Goal: Find specific page/section: Find specific page/section

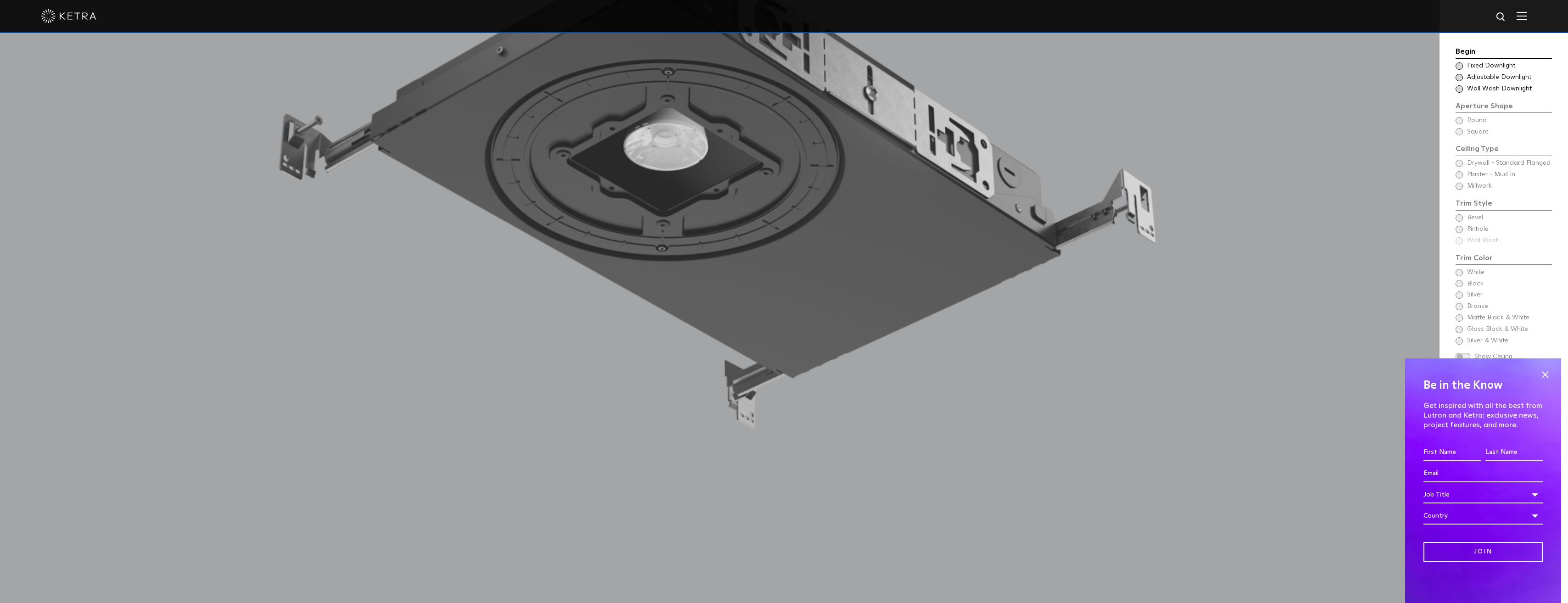
scroll to position [1331, 0]
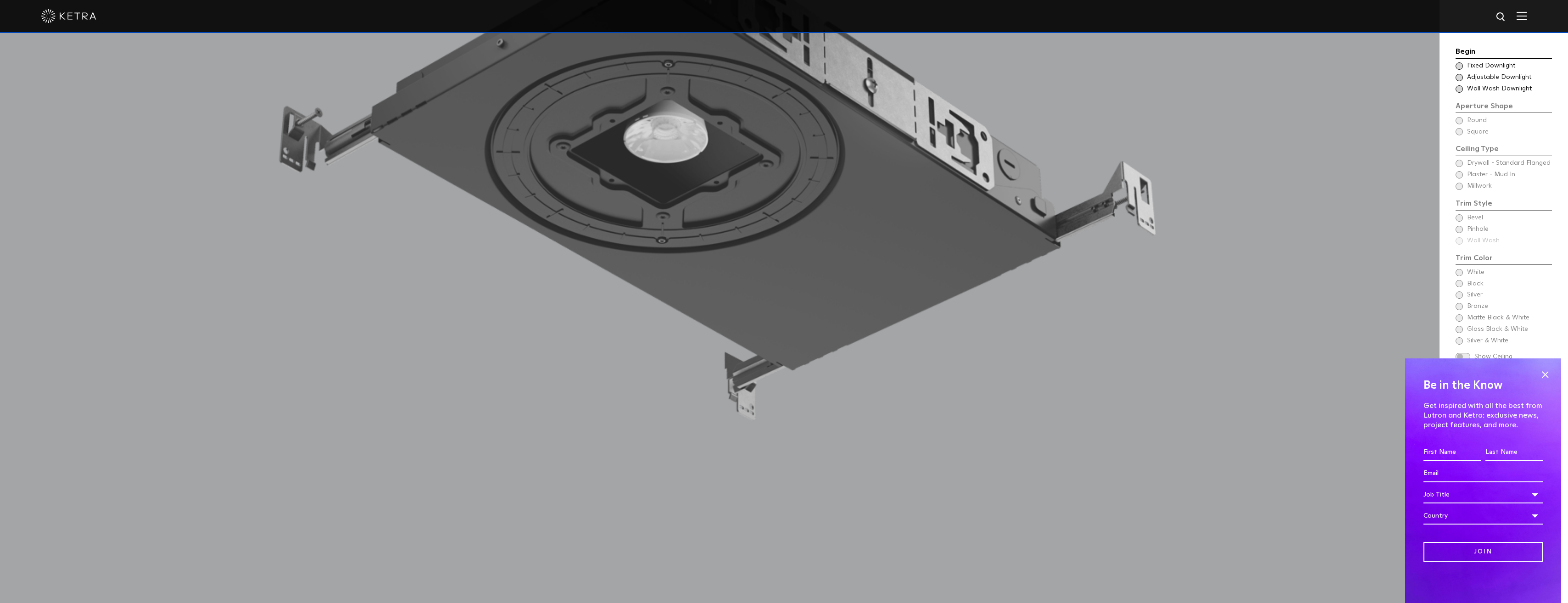
click at [1527, 13] on img at bounding box center [1521, 16] width 10 height 9
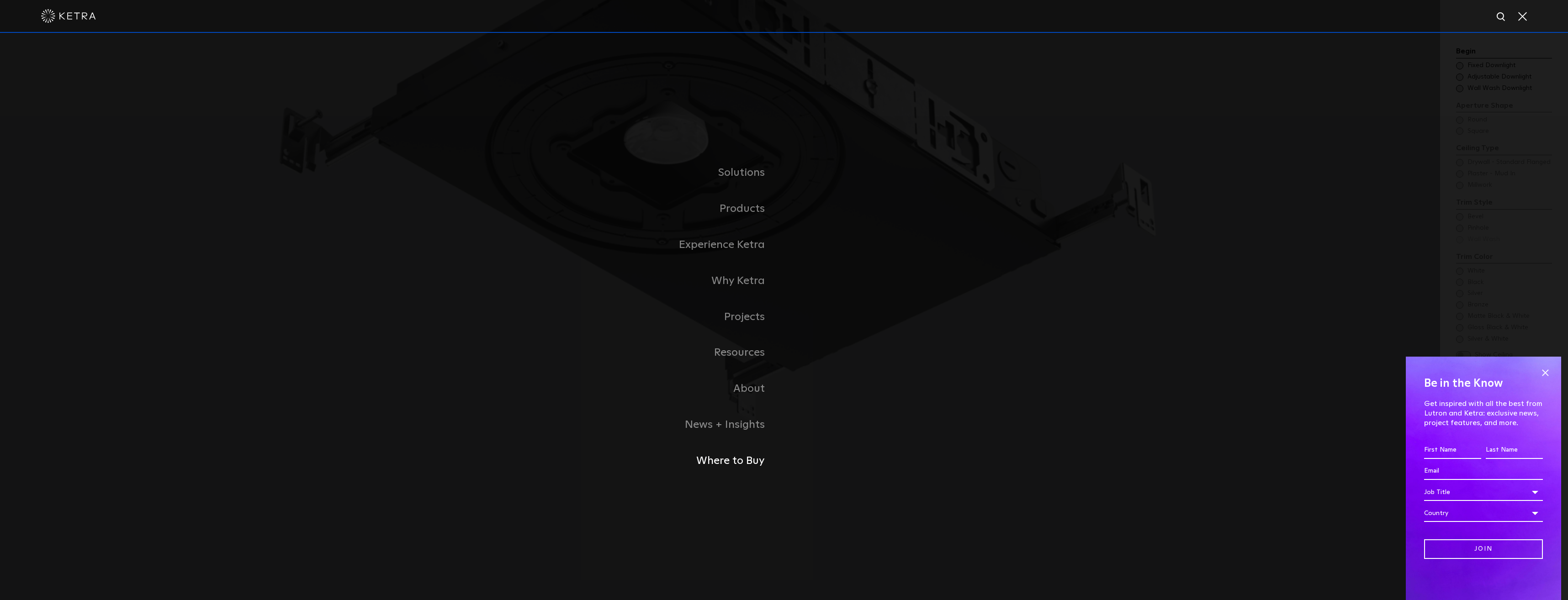
click at [740, 464] on link "Where to Buy" at bounding box center [670, 461] width 228 height 36
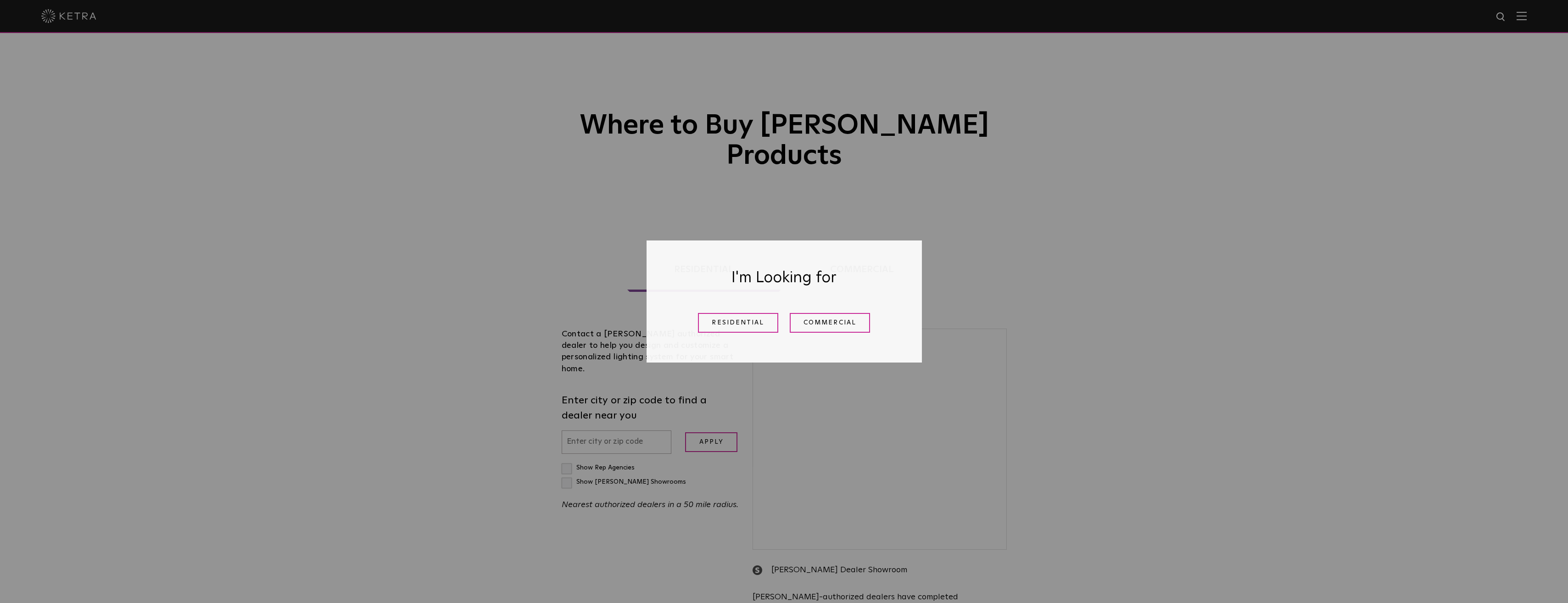
click at [752, 326] on link "Residential" at bounding box center [738, 323] width 80 height 20
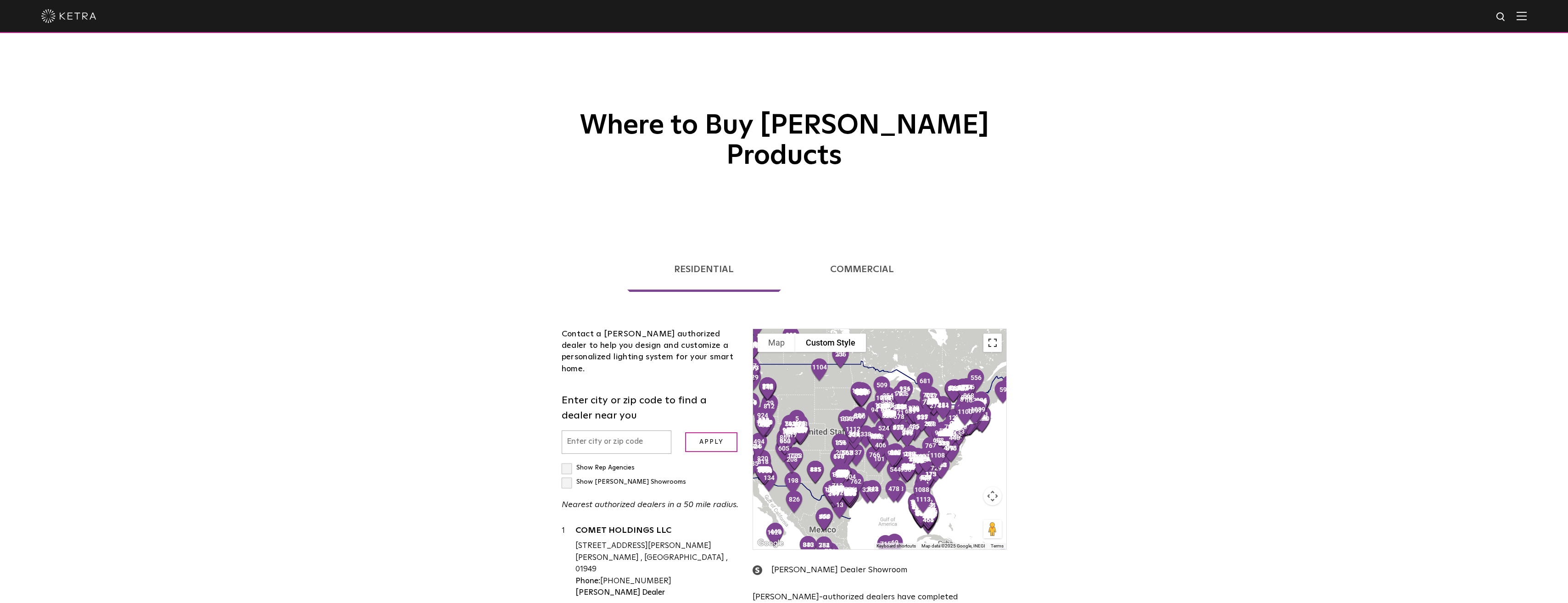
click at [997, 334] on button "Toggle fullscreen view" at bounding box center [992, 343] width 18 height 18
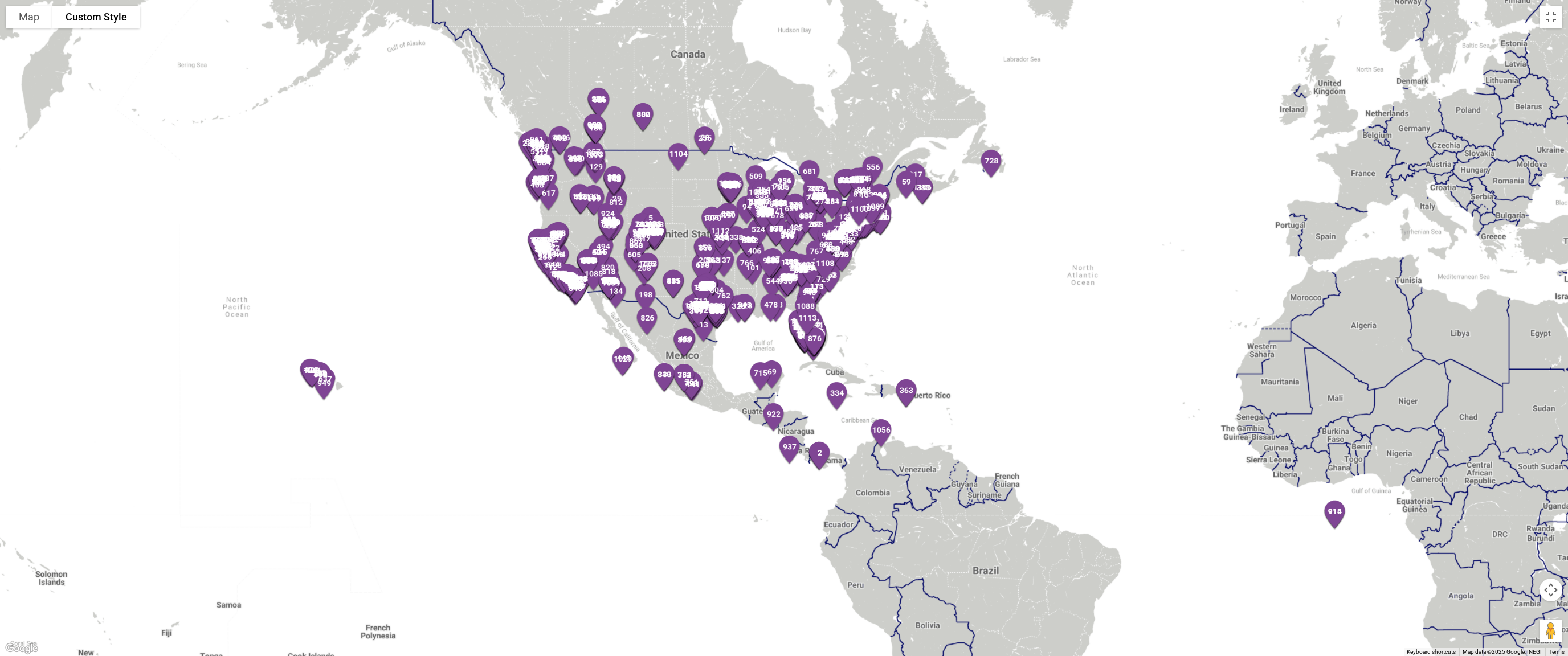
drag, startPoint x: 869, startPoint y: 336, endPoint x: 865, endPoint y: 350, distance: 14.6
click at [868, 334] on div at bounding box center [784, 328] width 1568 height 656
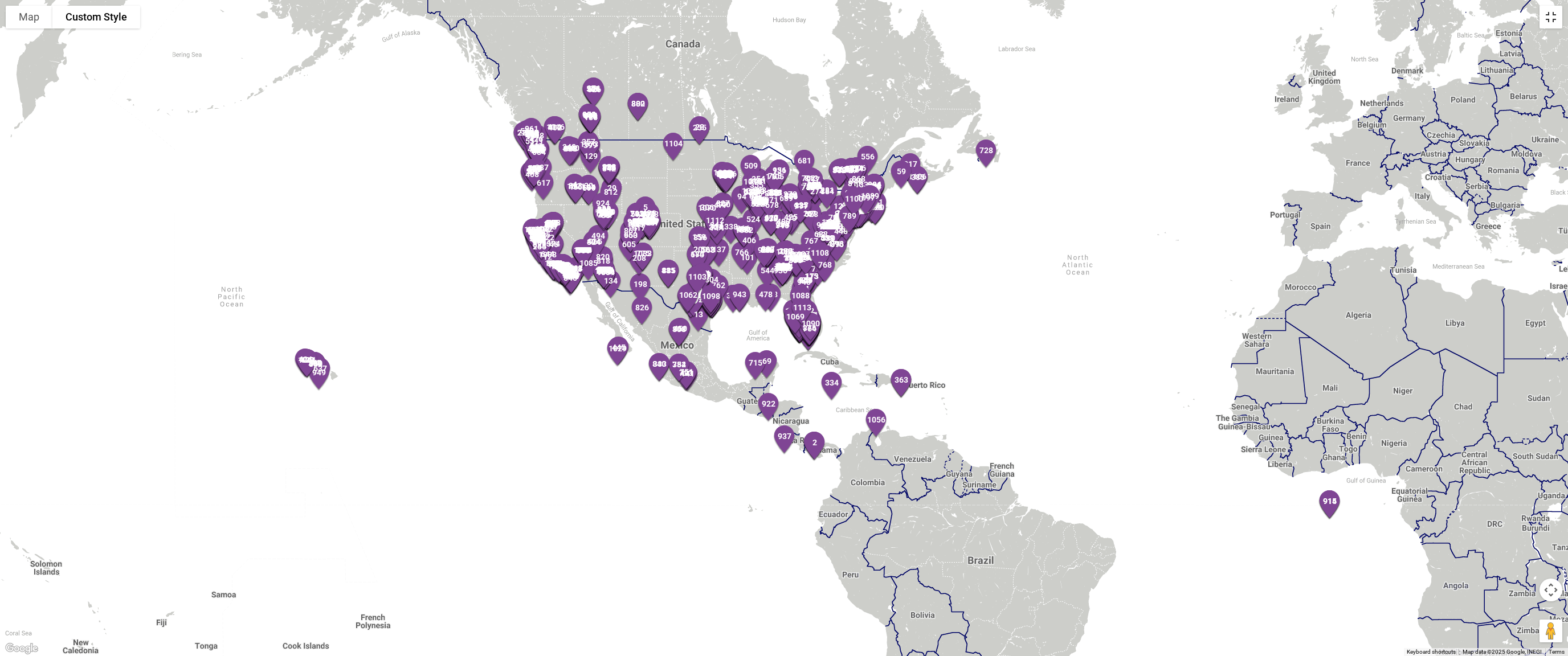
click at [1555, 16] on button "Toggle fullscreen view" at bounding box center [1550, 17] width 23 height 23
